Goal: Task Accomplishment & Management: Complete application form

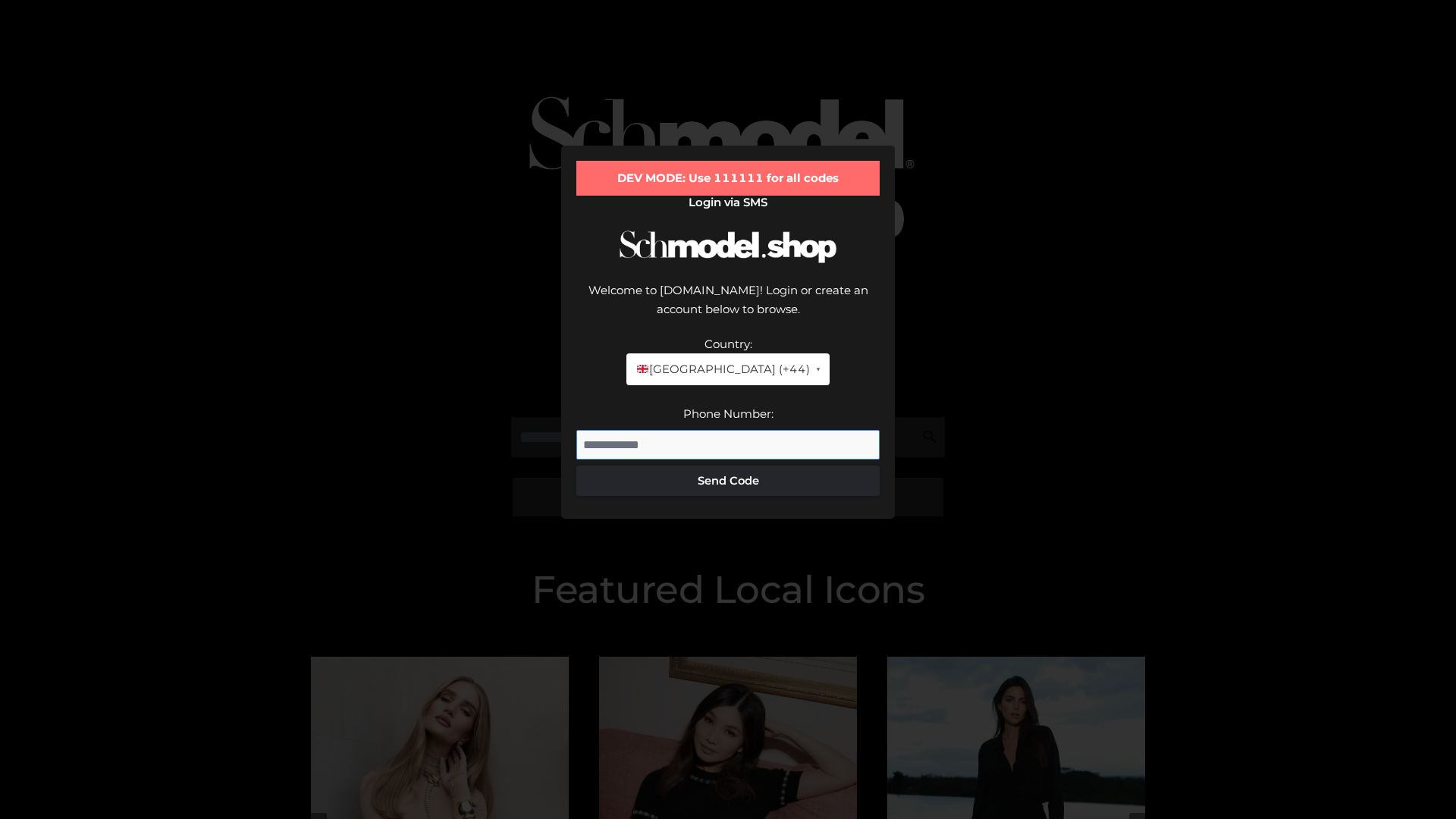
click at [728, 430] on input "Phone Number:" at bounding box center [728, 445] width 303 height 30
type input "**********"
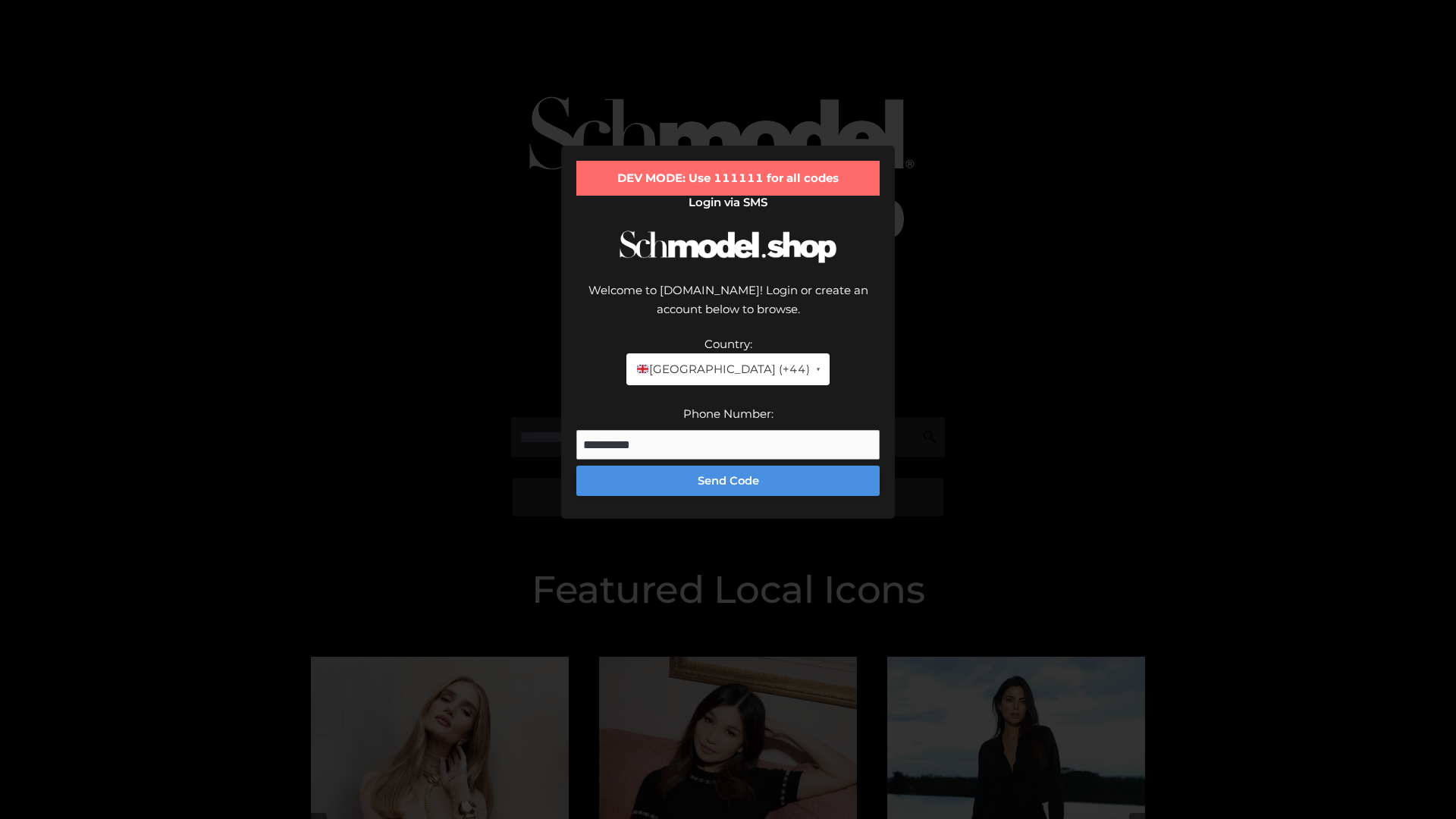
click at [728, 466] on button "Send Code" at bounding box center [728, 480] width 303 height 30
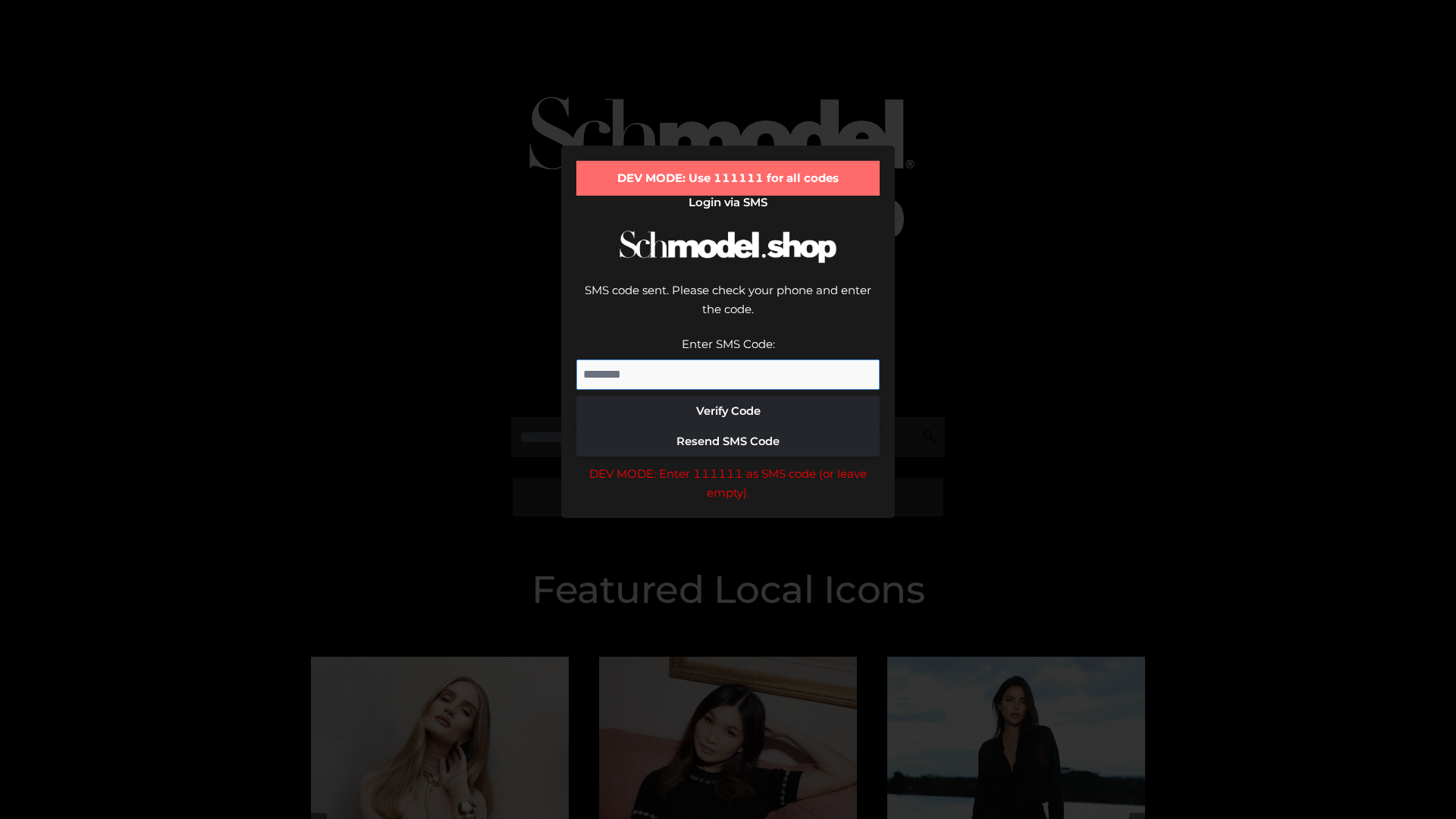
click at [728, 360] on input "Enter SMS Code:" at bounding box center [728, 374] width 303 height 30
type input "******"
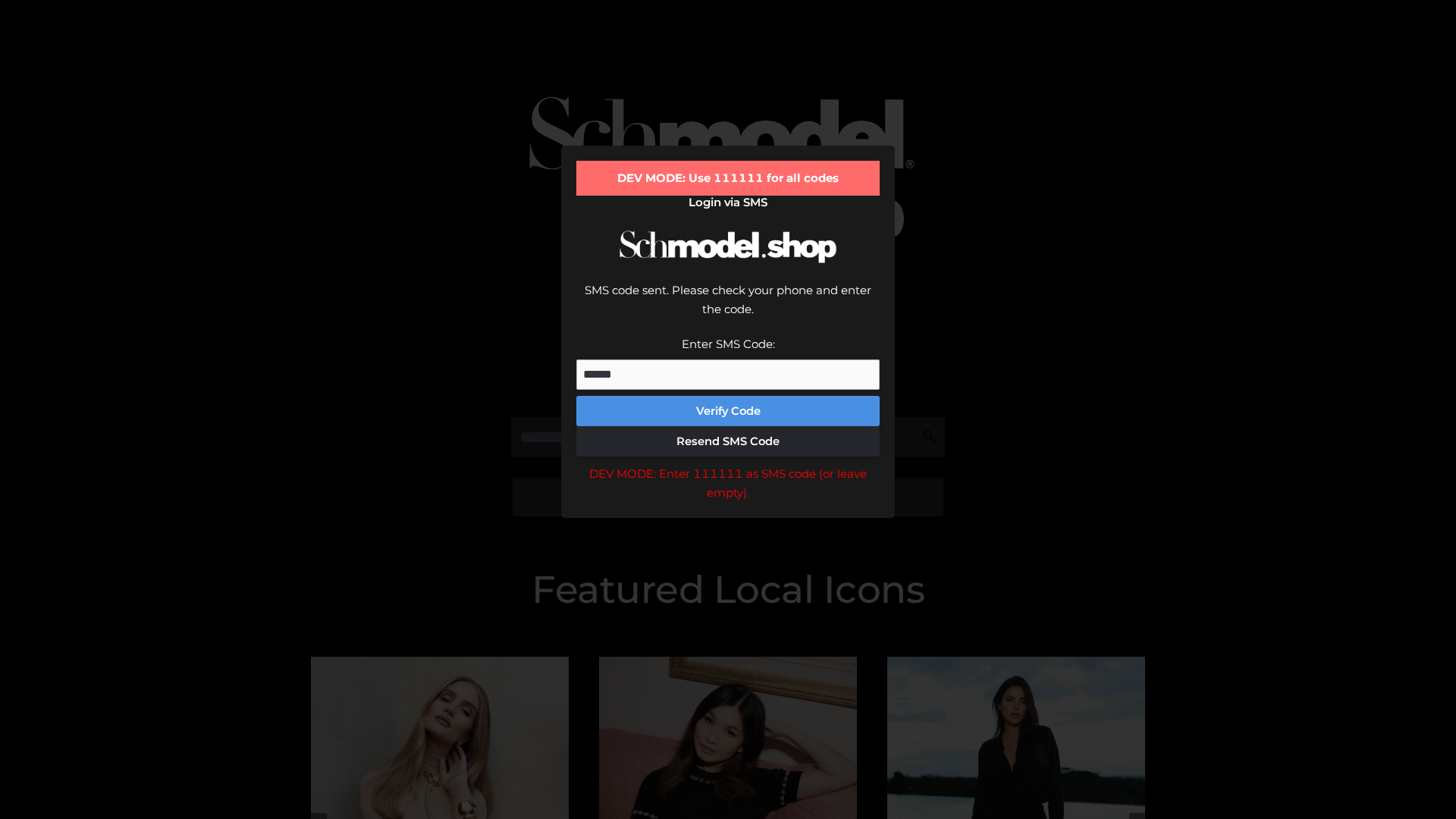
click at [728, 396] on button "Verify Code" at bounding box center [728, 410] width 303 height 30
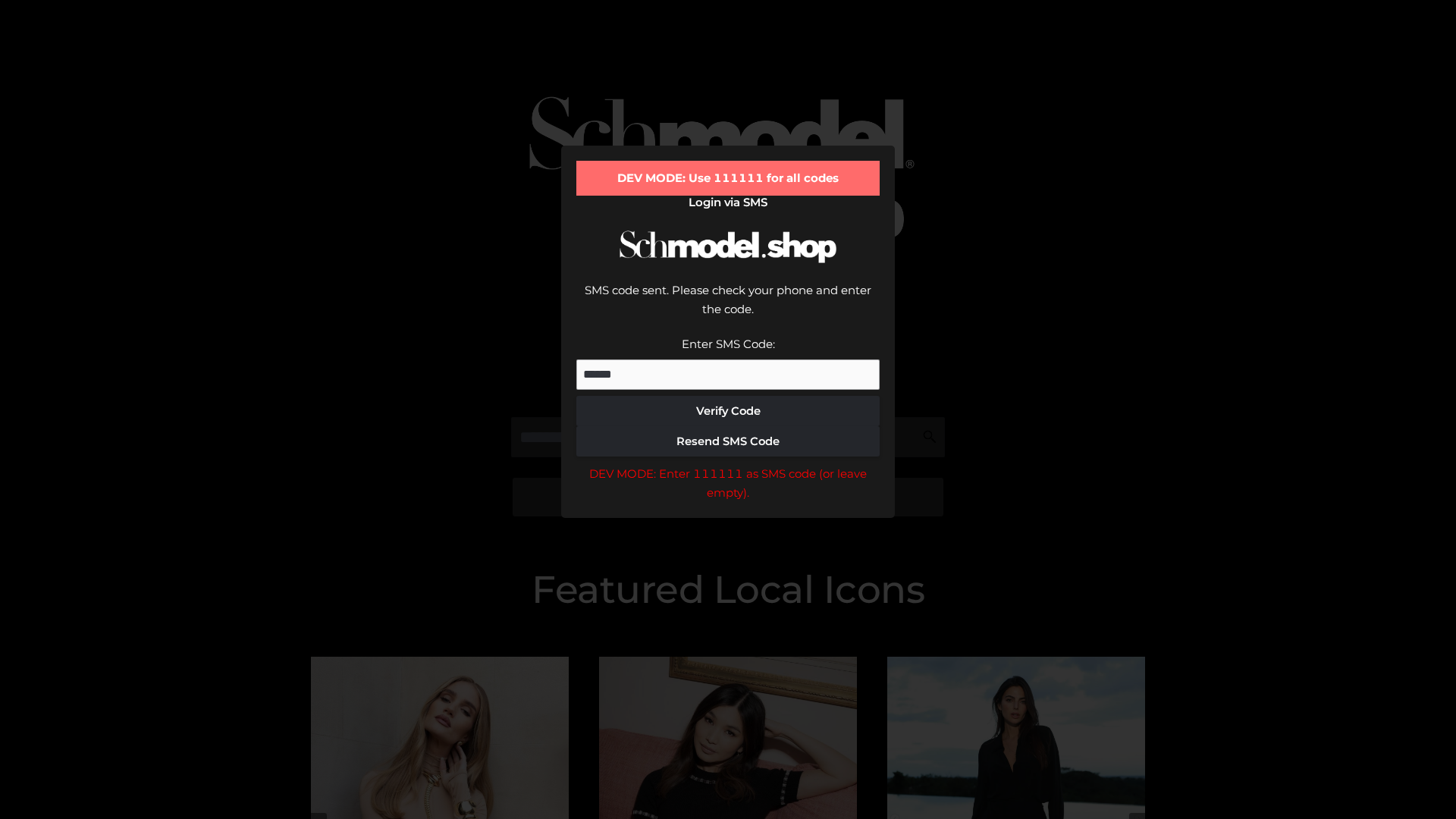
click at [728, 464] on div "DEV MODE: Enter 111111 as SMS code (or leave empty)." at bounding box center [728, 483] width 303 height 39
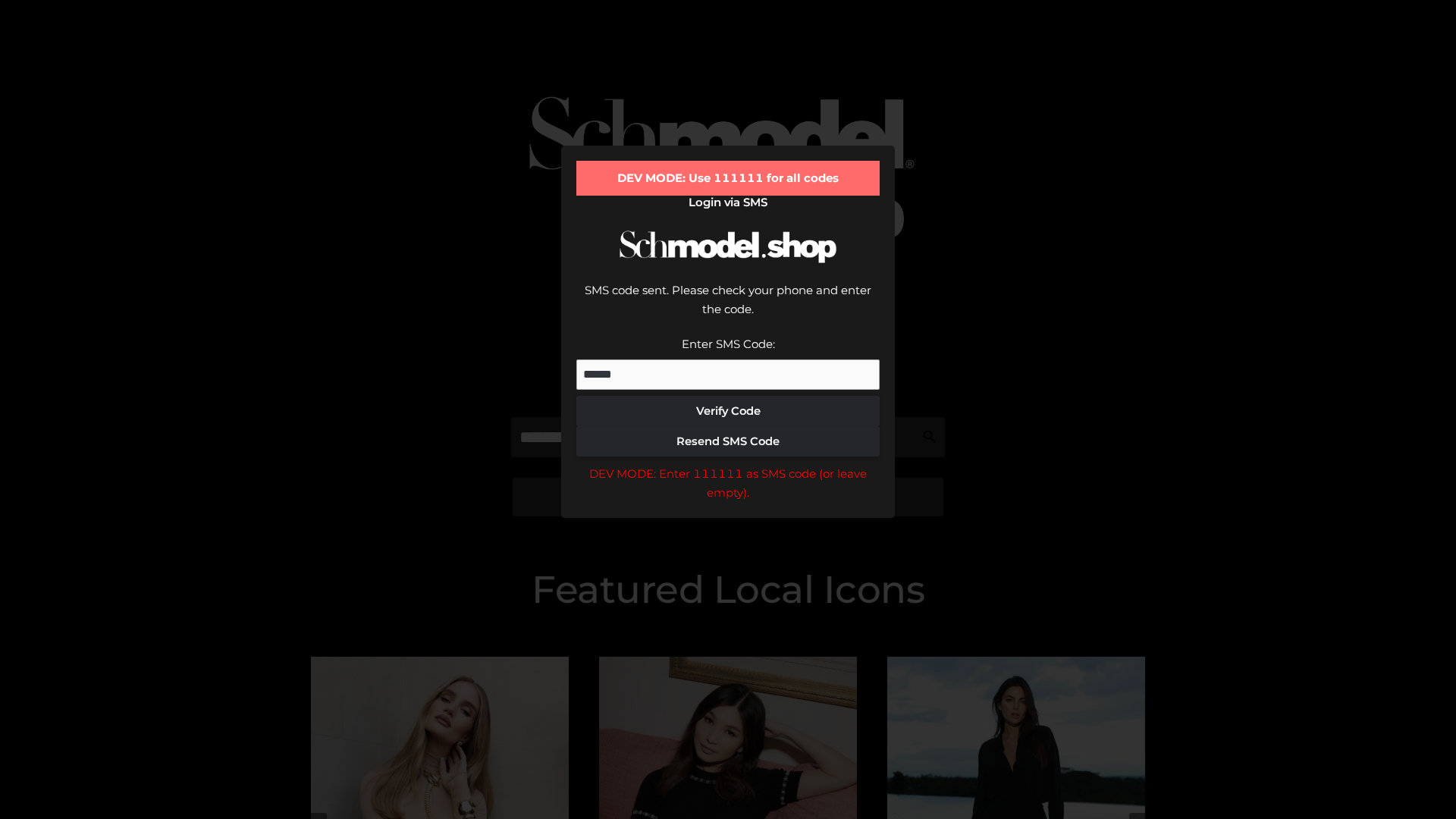
click at [728, 464] on div "DEV MODE: Enter 111111 as SMS code (or leave empty)." at bounding box center [728, 483] width 303 height 39
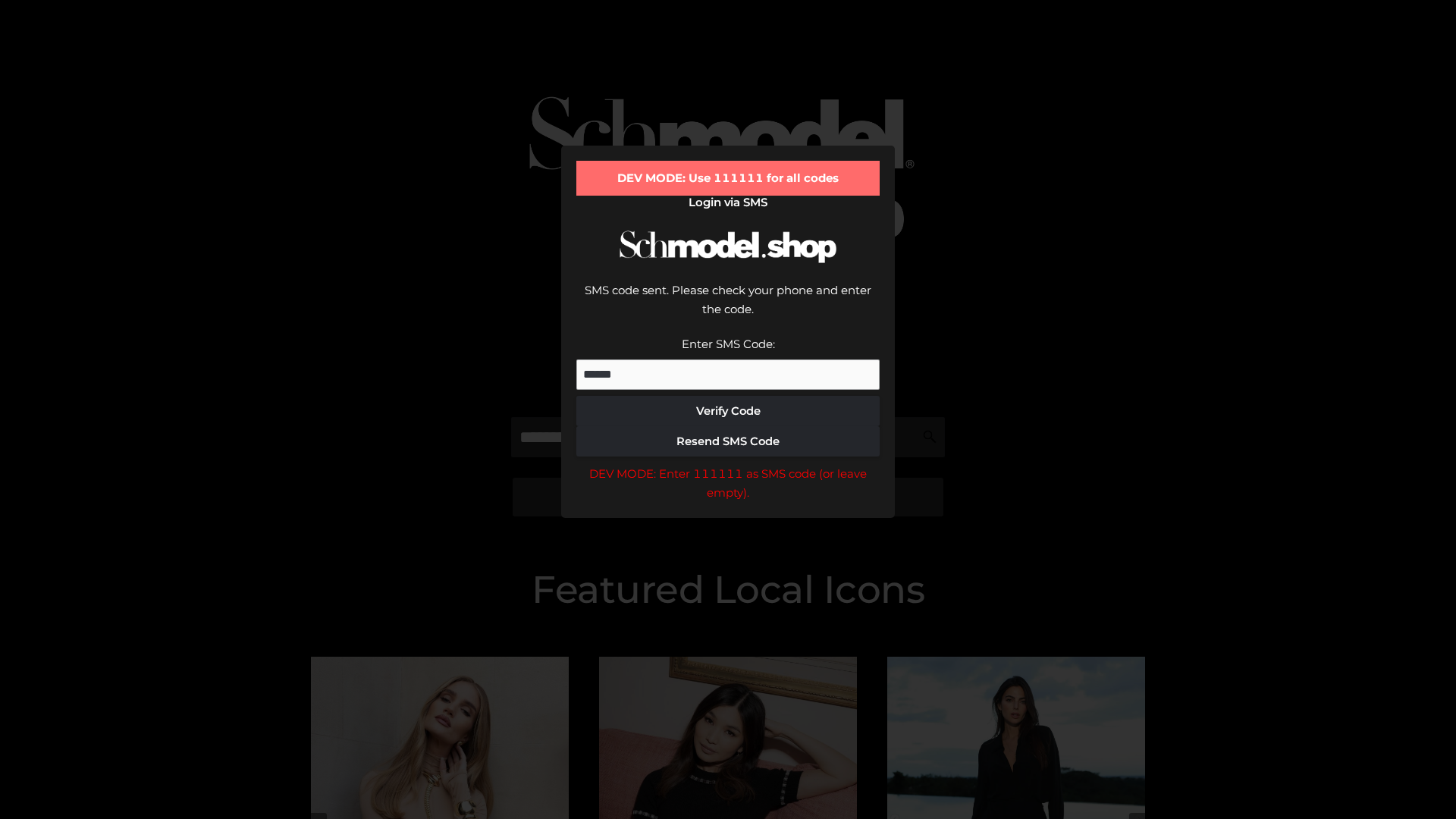
click at [728, 464] on div "DEV MODE: Enter 111111 as SMS code (or leave empty)." at bounding box center [728, 483] width 303 height 39
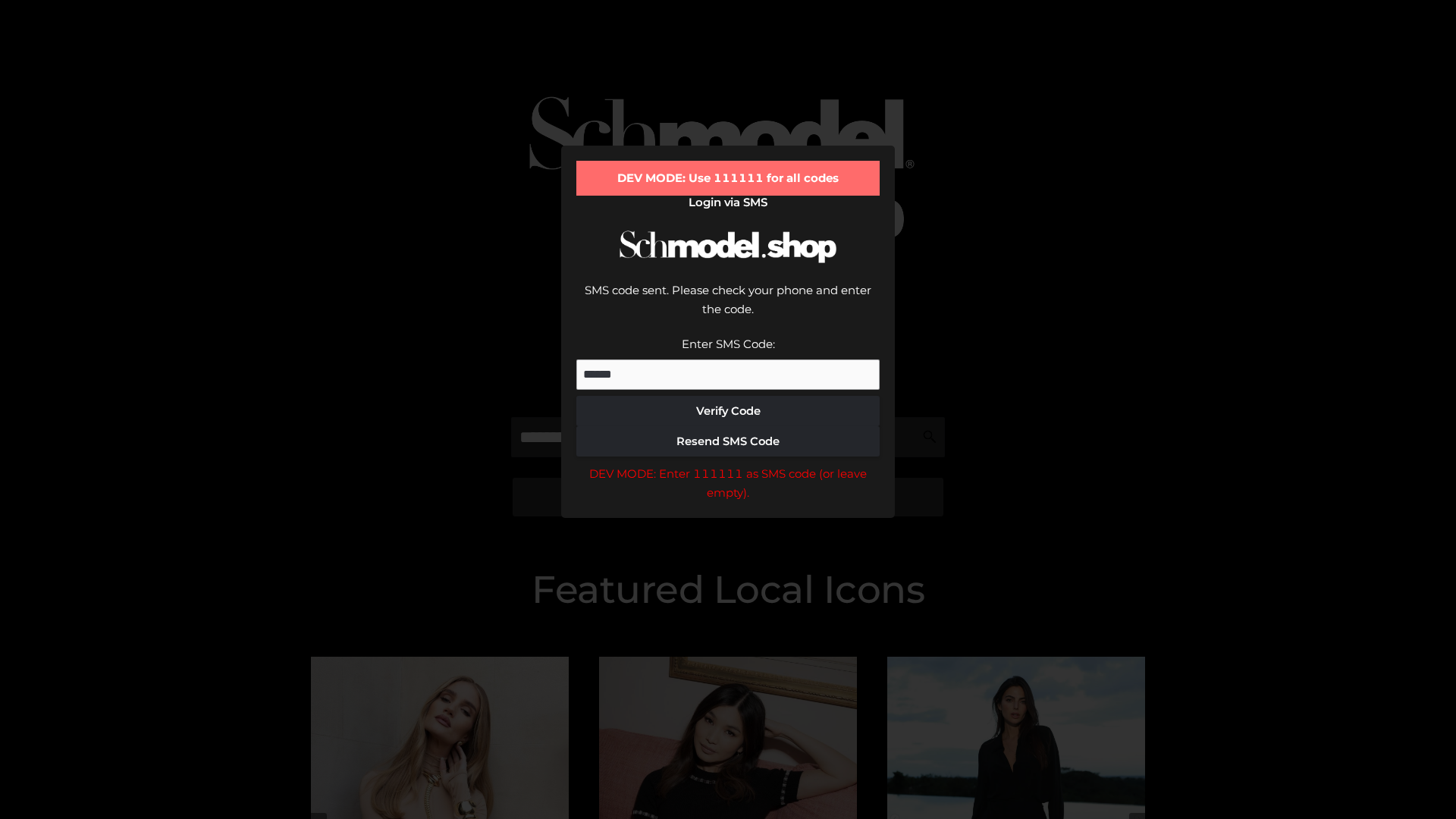
click at [728, 464] on div "DEV MODE: Enter 111111 as SMS code (or leave empty)." at bounding box center [728, 483] width 303 height 39
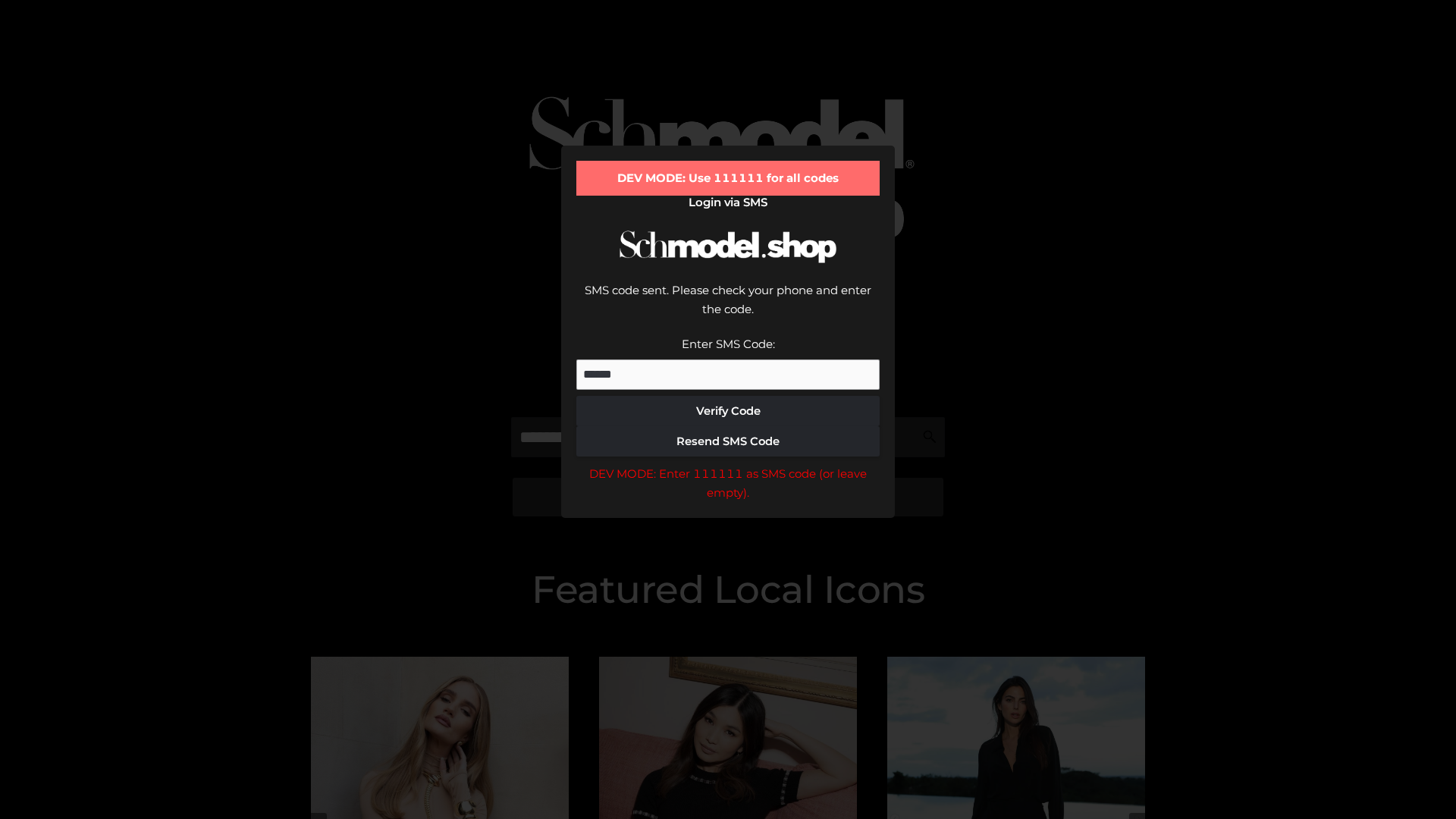
click at [728, 464] on div "DEV MODE: Enter 111111 as SMS code (or leave empty)." at bounding box center [728, 483] width 303 height 39
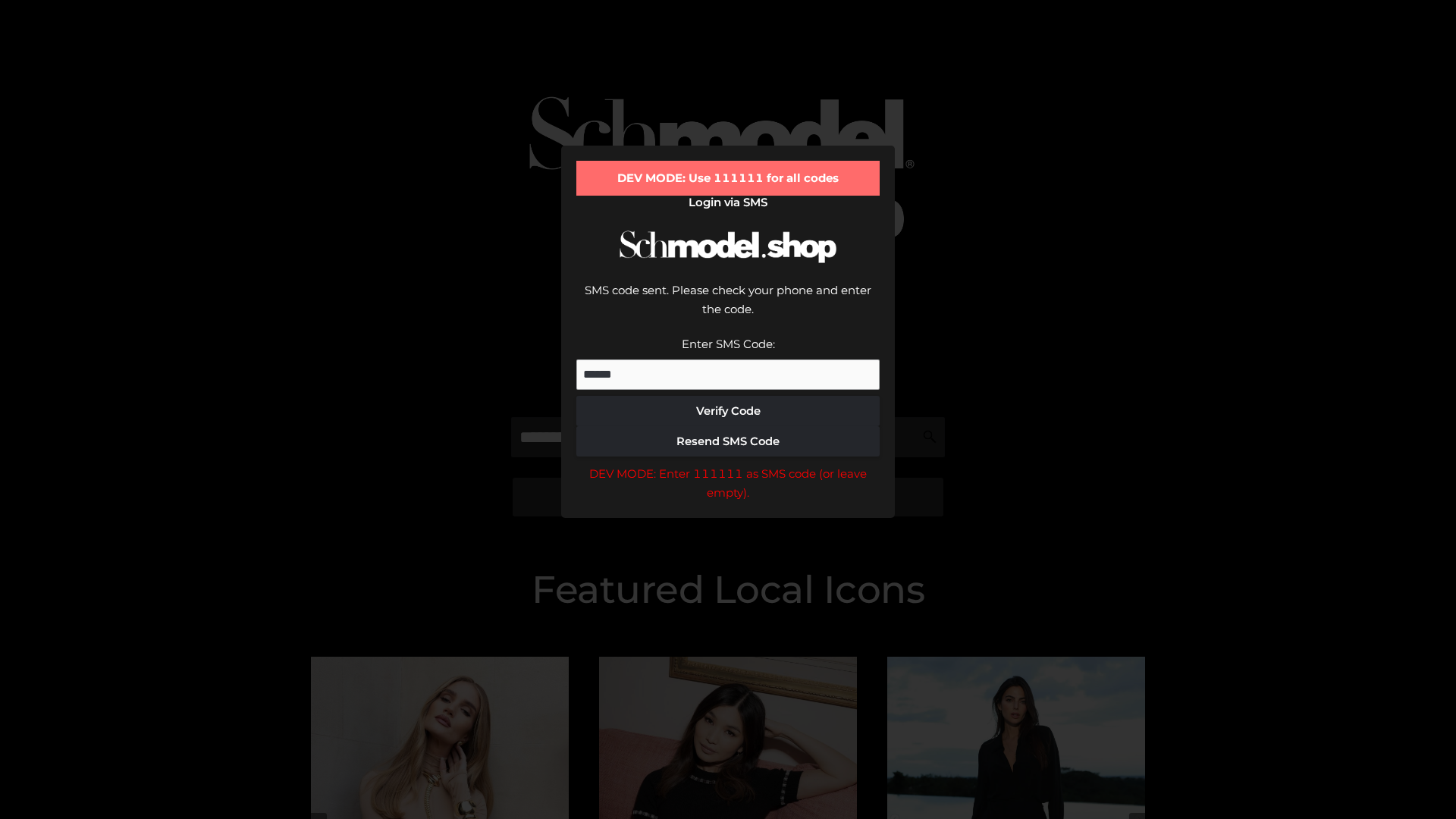
click at [728, 464] on div "DEV MODE: Enter 111111 as SMS code (or leave empty)." at bounding box center [728, 483] width 303 height 39
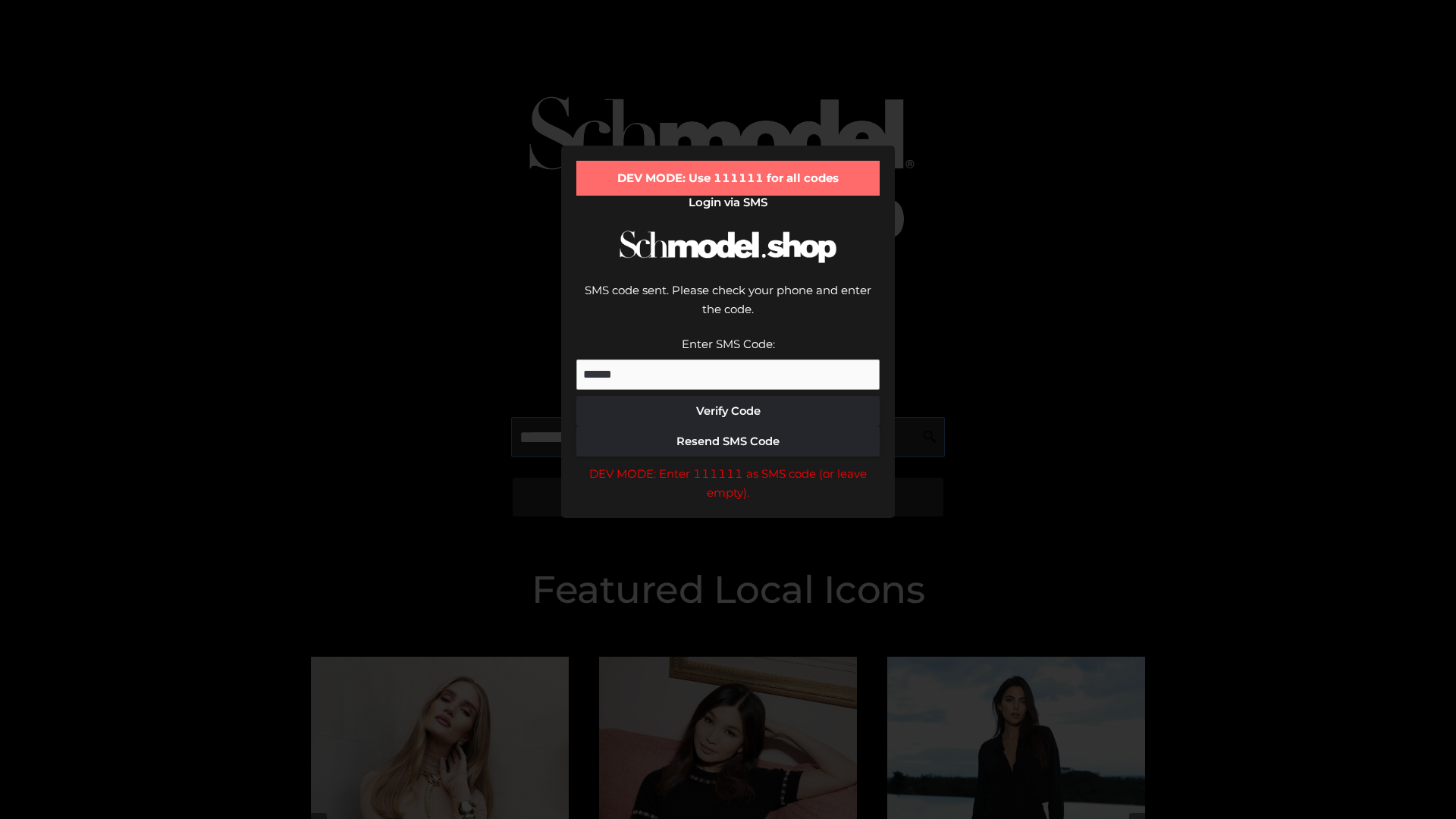
scroll to position [0, 78]
click at [728, 464] on div "DEV MODE: Enter 111111 as SMS code (or leave empty)." at bounding box center [728, 483] width 303 height 39
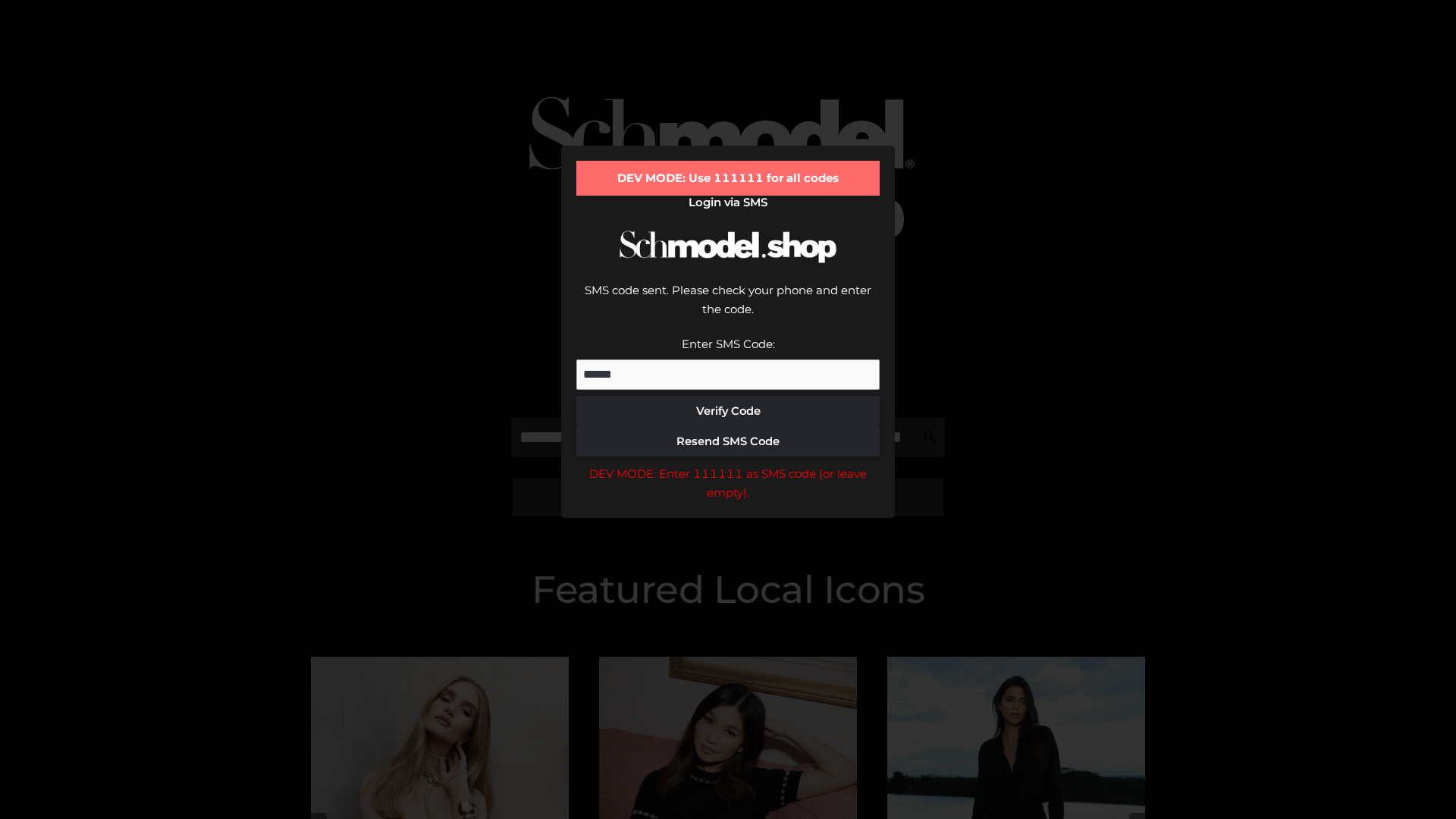
click at [728, 464] on div "DEV MODE: Enter 111111 as SMS code (or leave empty)." at bounding box center [728, 483] width 303 height 39
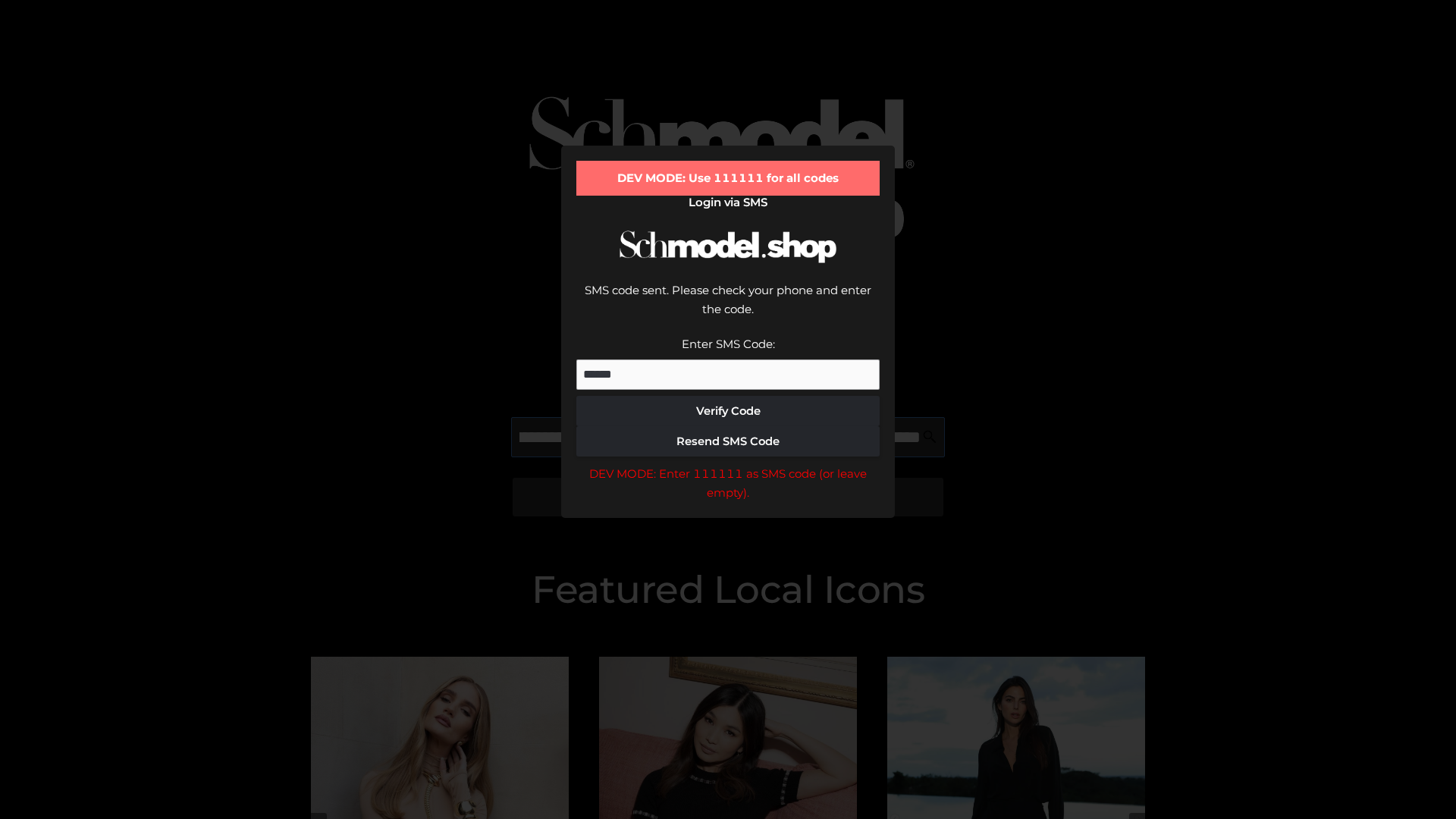
scroll to position [0, 165]
click at [728, 464] on div "DEV MODE: Enter 111111 as SMS code (or leave empty)." at bounding box center [728, 483] width 303 height 39
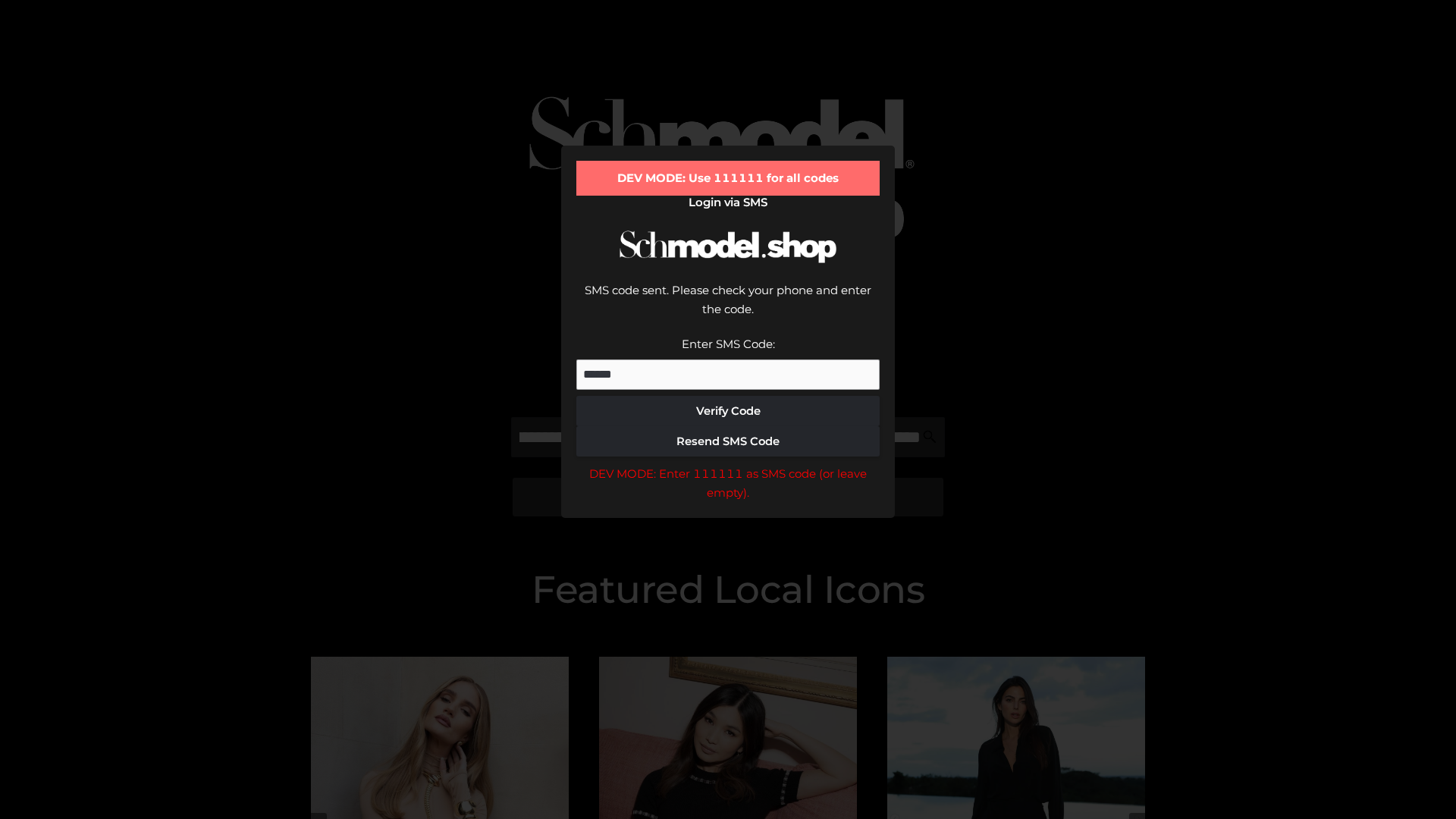
click at [728, 464] on div "DEV MODE: Enter 111111 as SMS code (or leave empty)." at bounding box center [728, 483] width 303 height 39
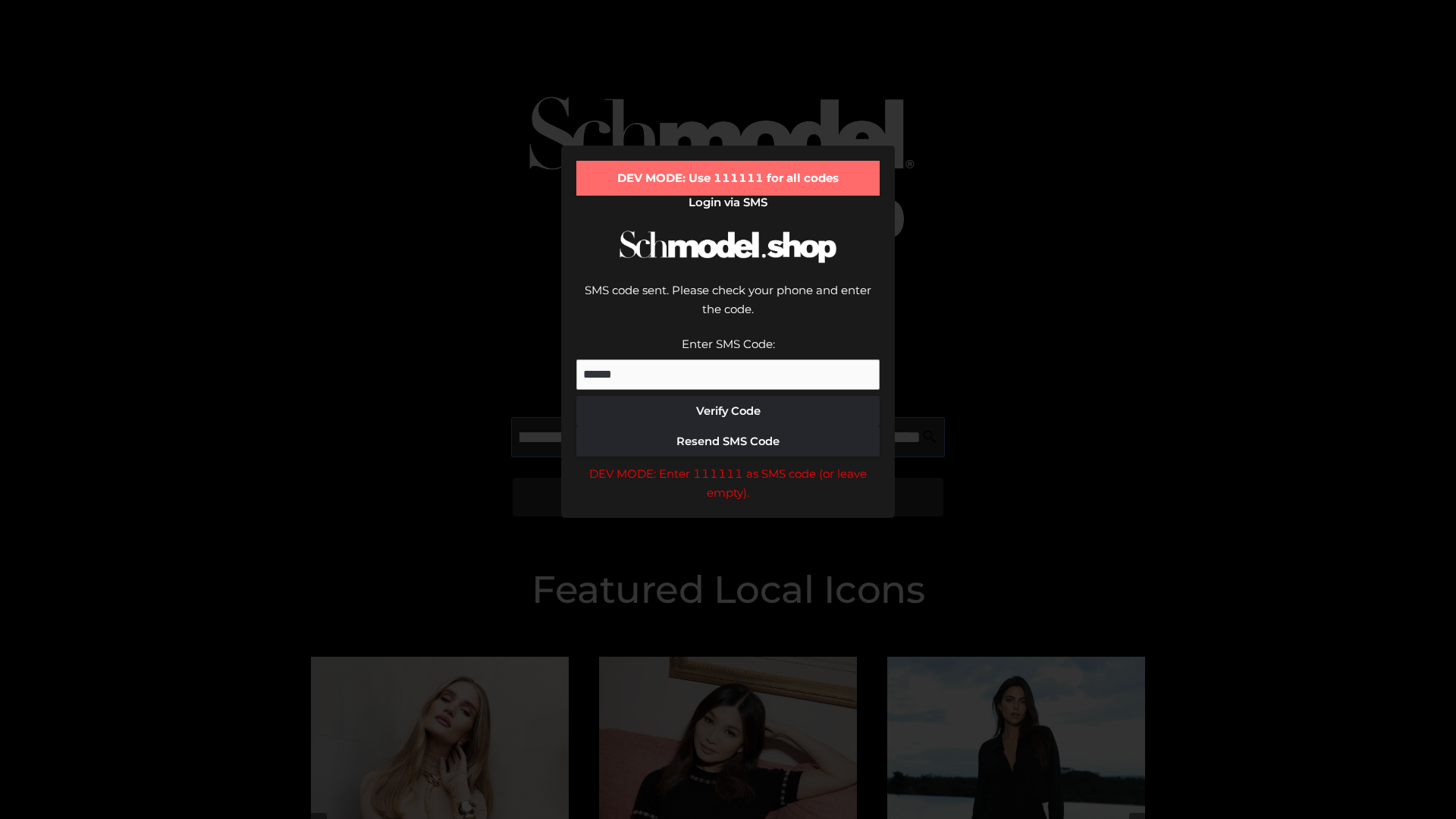
scroll to position [0, 257]
click at [728, 464] on div "DEV MODE: Enter 111111 as SMS code (or leave empty)." at bounding box center [728, 483] width 303 height 39
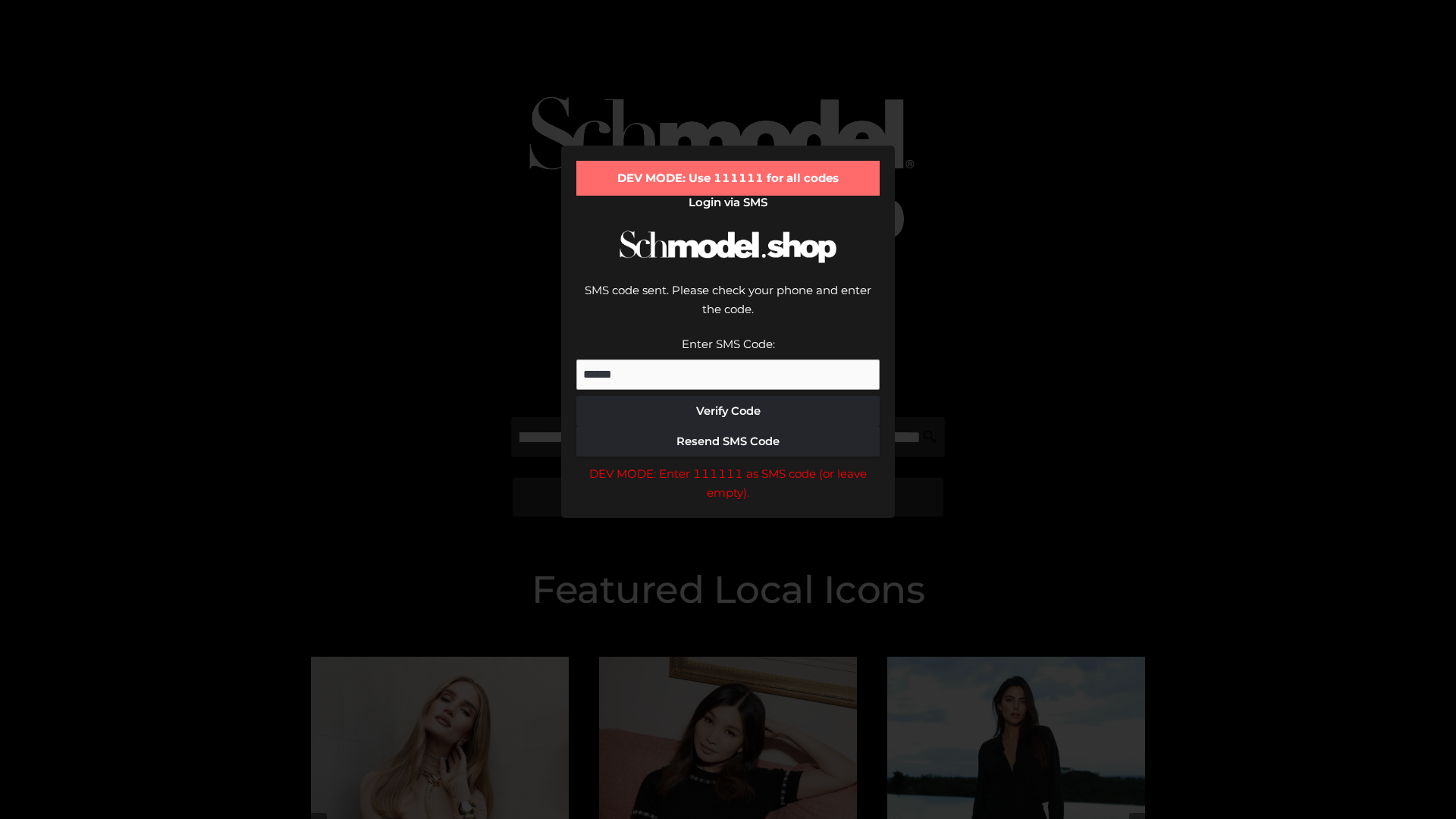
click at [728, 464] on div "DEV MODE: Enter 111111 as SMS code (or leave empty)." at bounding box center [728, 483] width 303 height 39
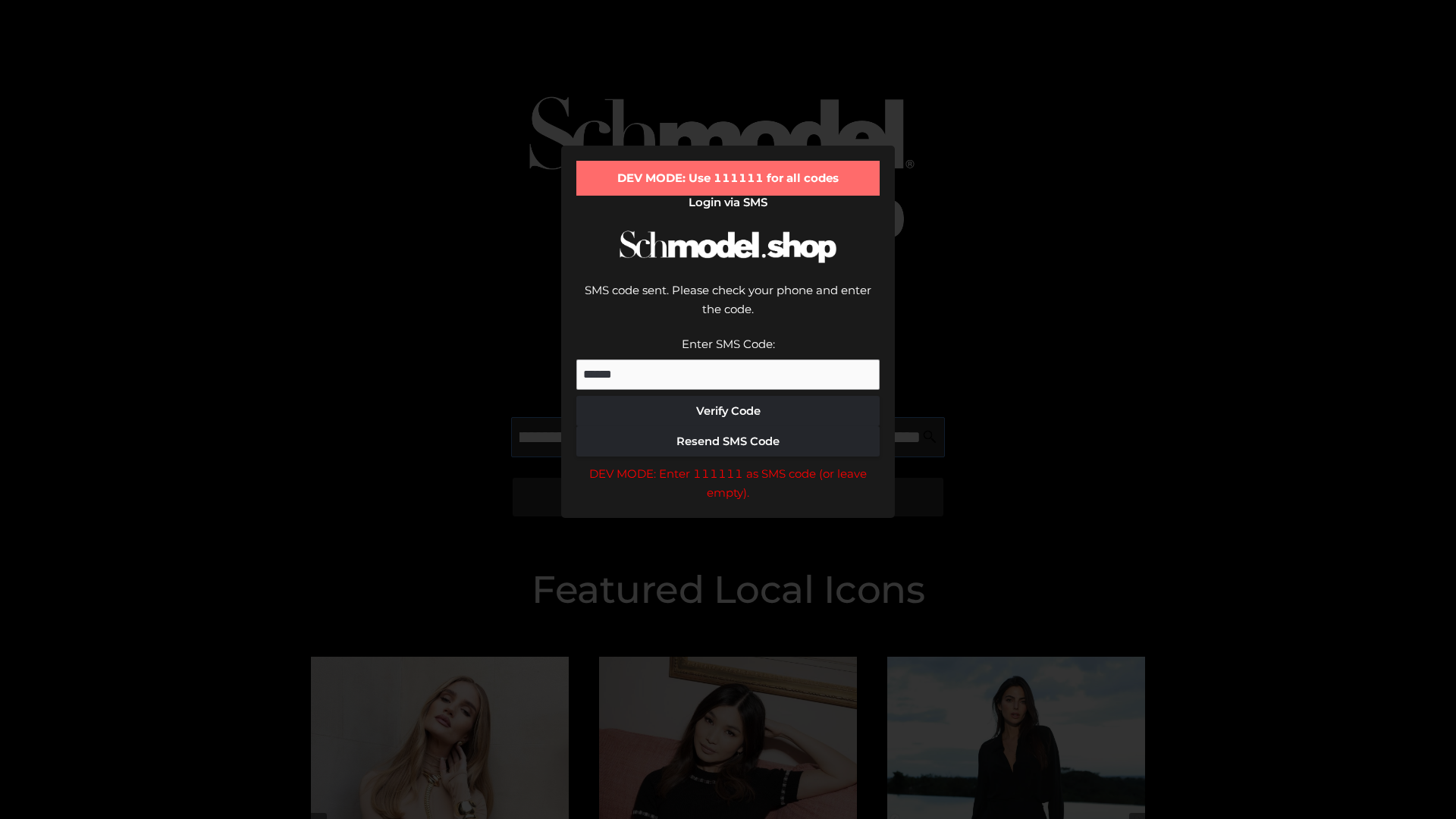
scroll to position [0, 353]
click at [728, 464] on div "DEV MODE: Enter 111111 as SMS code (or leave empty)." at bounding box center [728, 483] width 303 height 39
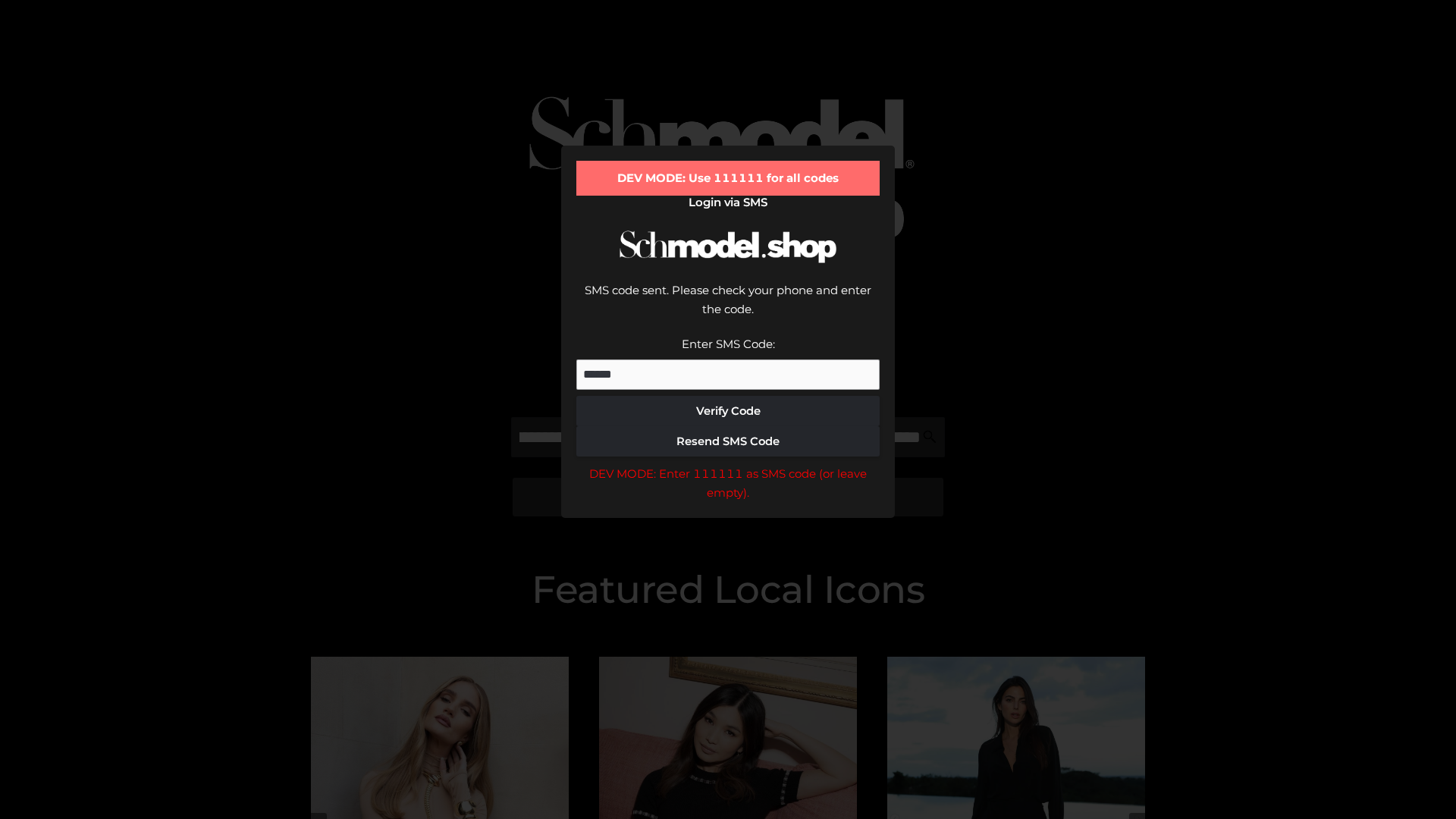
click at [728, 464] on div "DEV MODE: Enter 111111 as SMS code (or leave empty)." at bounding box center [728, 483] width 303 height 39
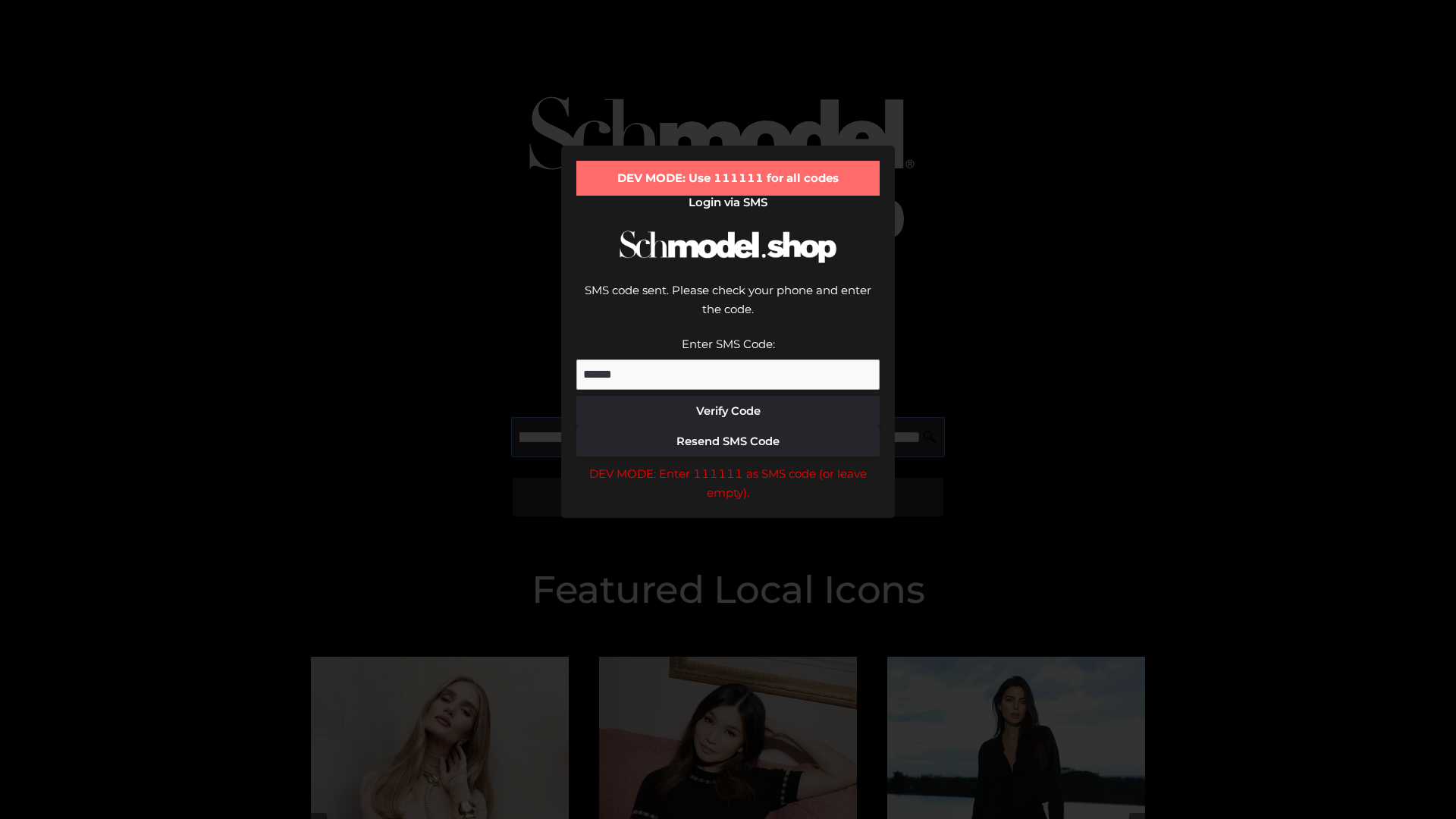
scroll to position [0, 440]
click at [728, 464] on div "DEV MODE: Enter 111111 as SMS code (or leave empty)." at bounding box center [728, 483] width 303 height 39
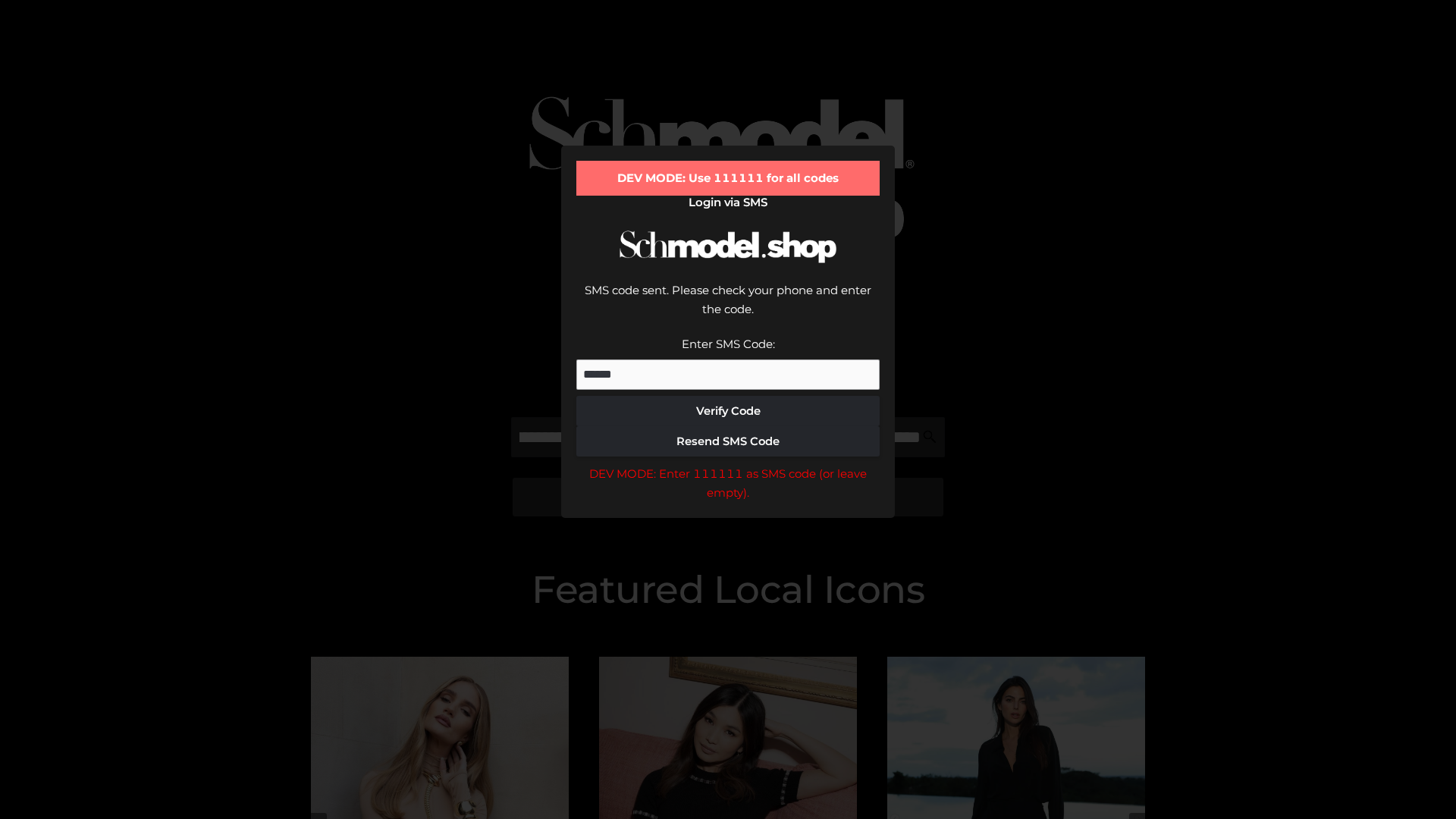
click at [728, 464] on div "DEV MODE: Enter 111111 as SMS code (or leave empty)." at bounding box center [728, 483] width 303 height 39
type input "**********"
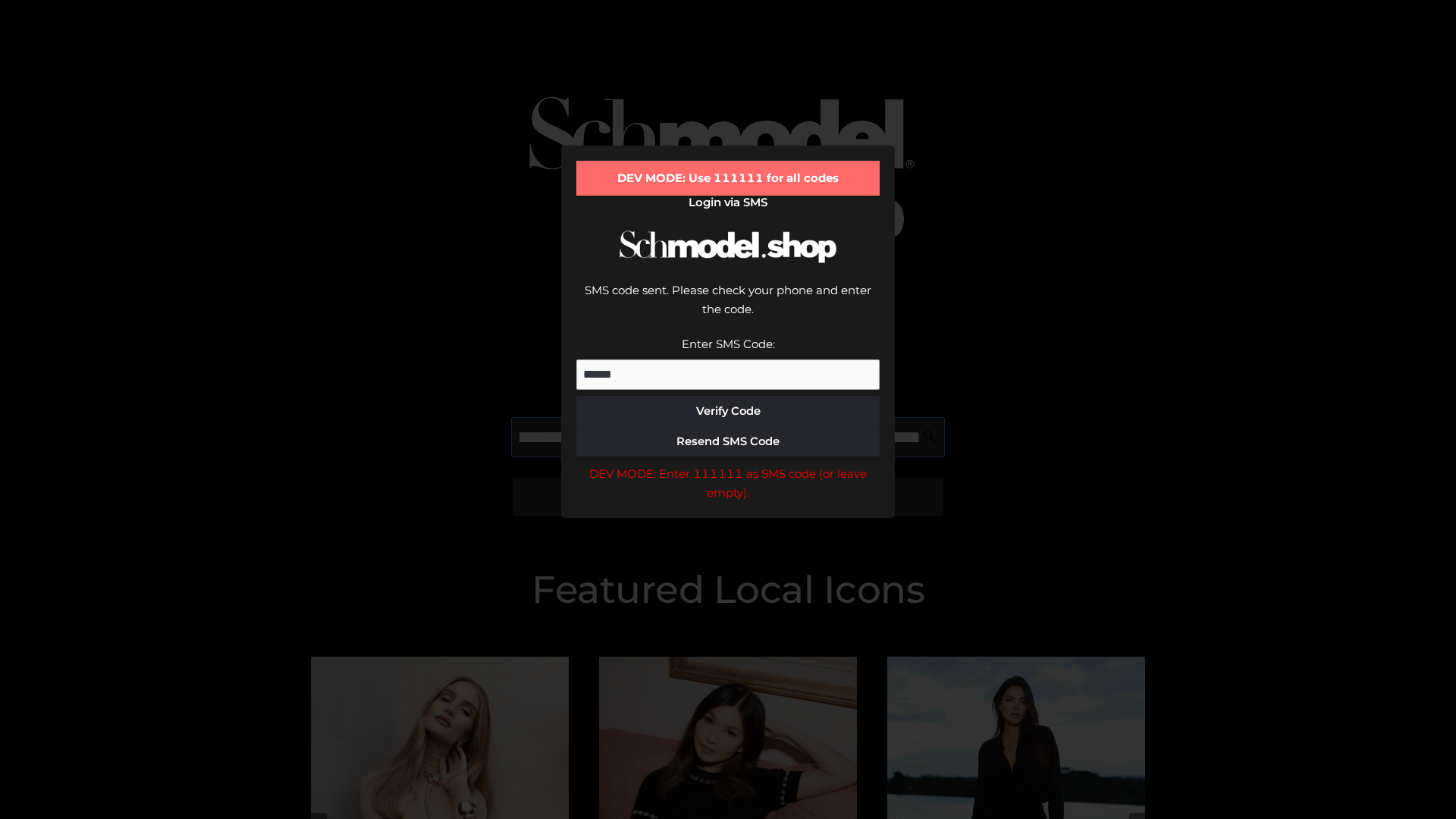
scroll to position [0, 517]
